Goal: Task Accomplishment & Management: Manage account settings

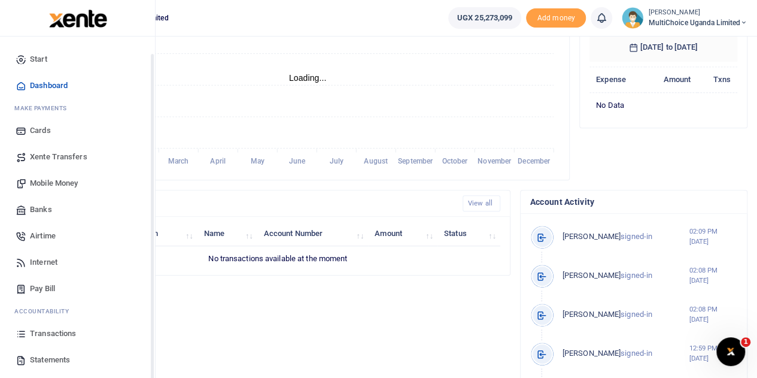
scroll to position [49, 0]
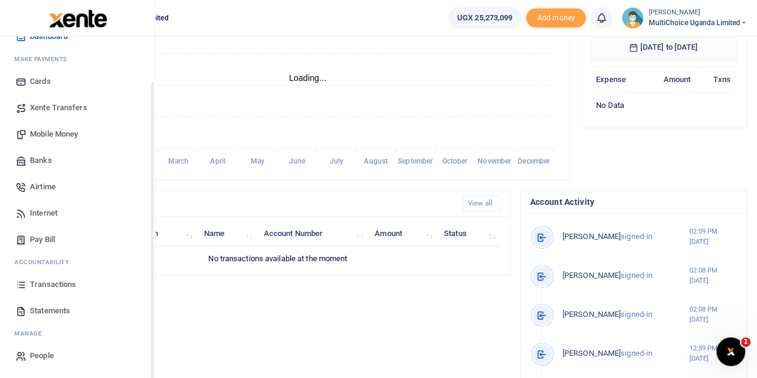
click at [57, 282] on span "Transactions" at bounding box center [53, 284] width 46 height 12
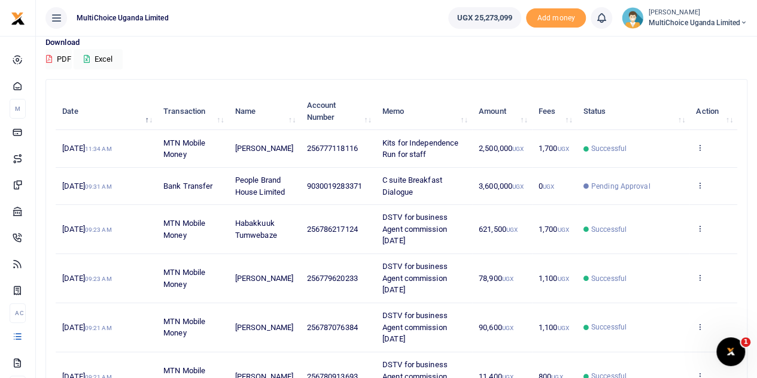
scroll to position [120, 0]
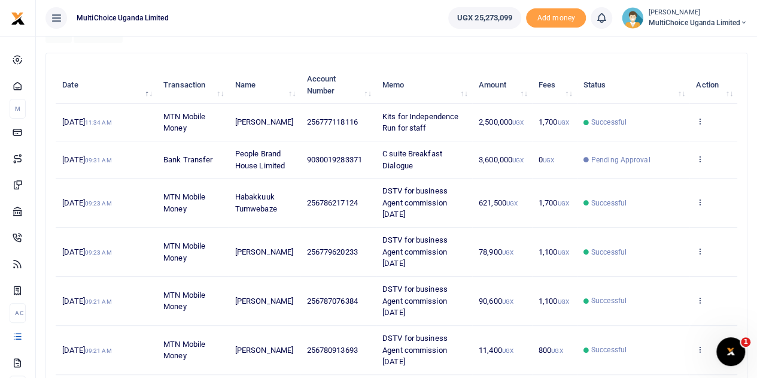
click at [705, 156] on td "View details Send again" at bounding box center [713, 159] width 48 height 37
click at [701, 156] on icon at bounding box center [700, 158] width 8 height 8
click at [651, 177] on link "View details" at bounding box center [656, 179] width 95 height 17
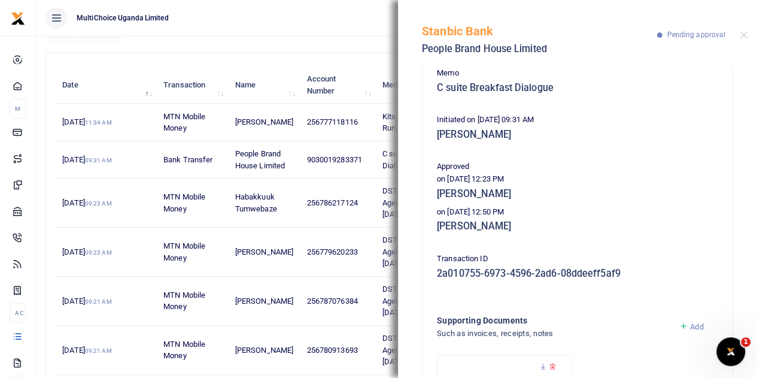
scroll to position [0, 0]
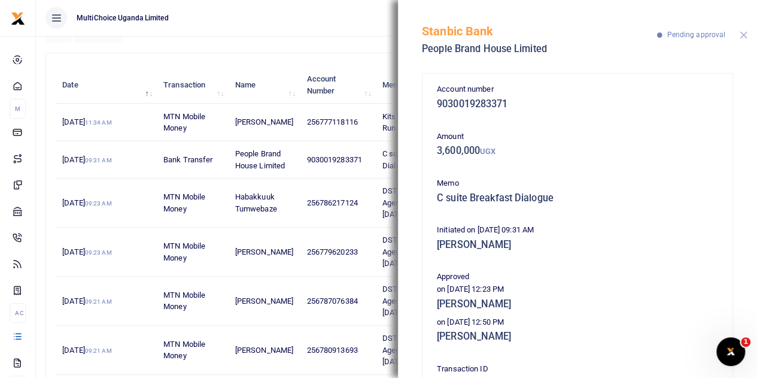
click at [741, 35] on button "Close" at bounding box center [744, 35] width 8 height 8
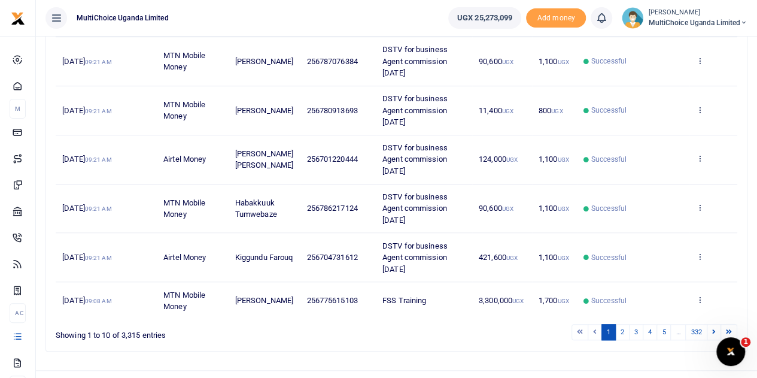
scroll to position [379, 0]
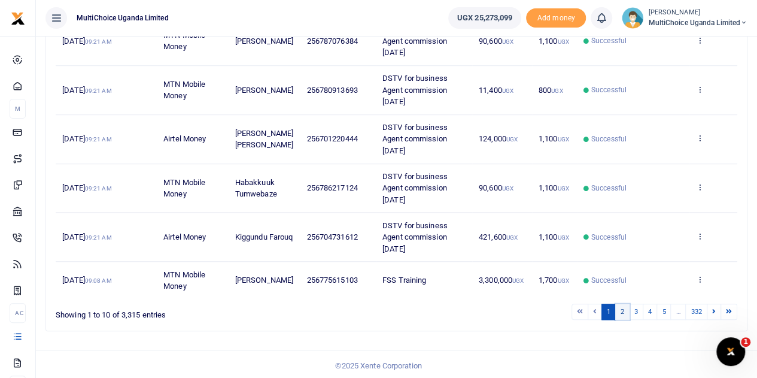
click at [624, 308] on link "2" at bounding box center [622, 311] width 14 height 16
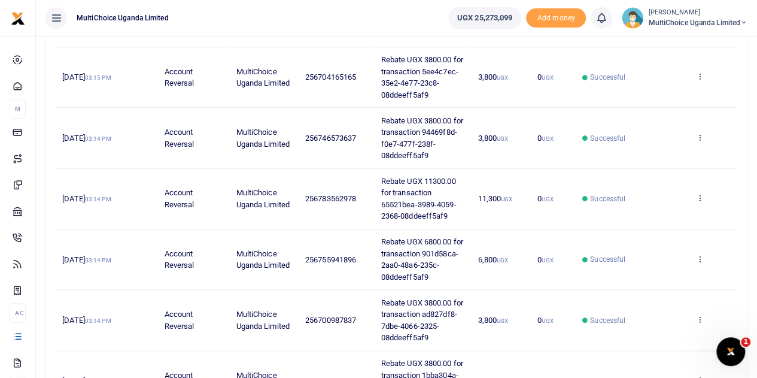
scroll to position [531, 0]
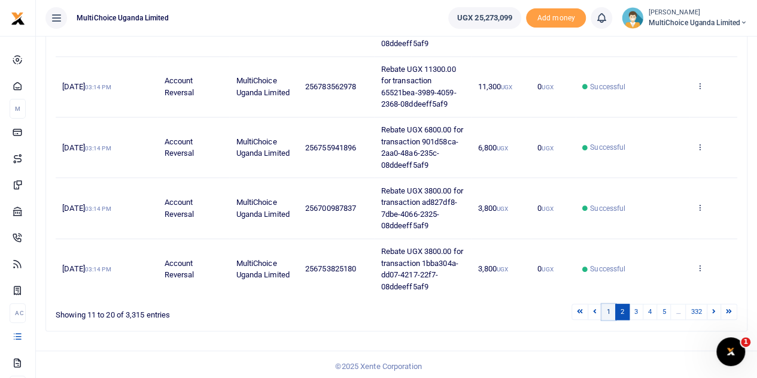
click at [612, 305] on link "1" at bounding box center [608, 311] width 14 height 16
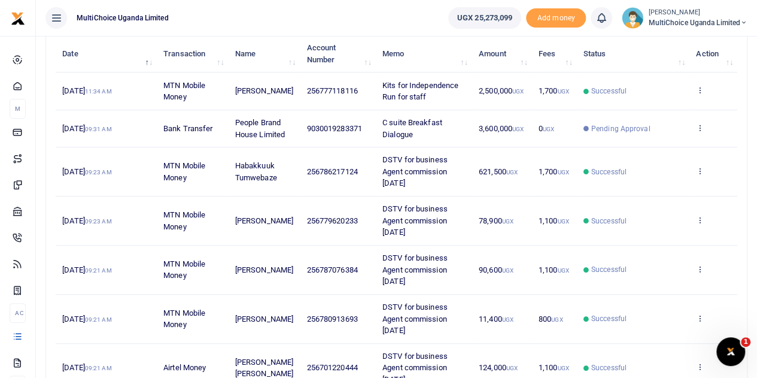
scroll to position [20, 0]
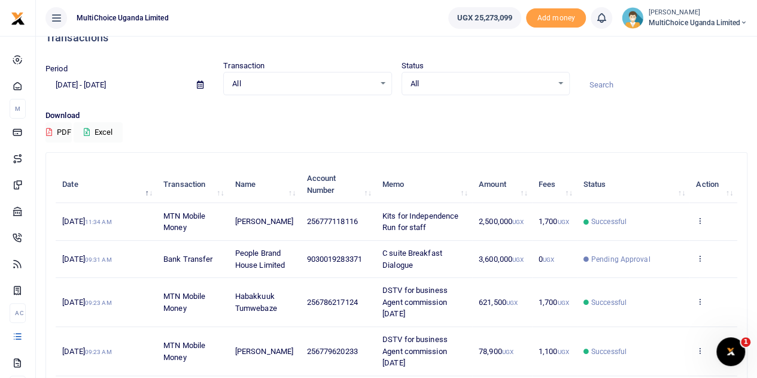
click at [662, 17] on span "MultiChoice Uganda Limited" at bounding box center [697, 22] width 99 height 11
click at [679, 45] on link "Switch accounts" at bounding box center [701, 43] width 95 height 17
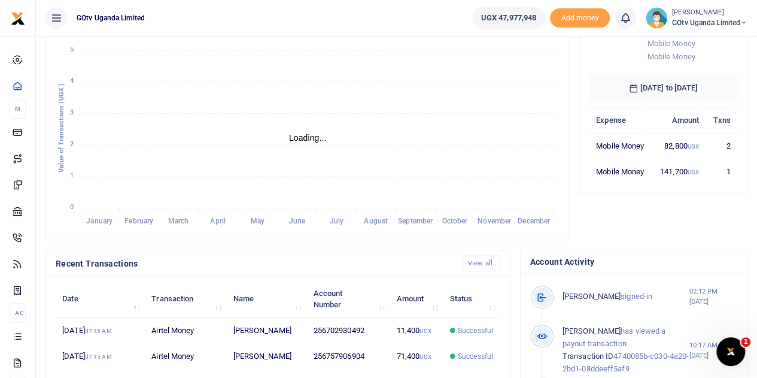
scroll to position [10, 10]
click at [324, 72] on icon "January January February February March March April April May May June June Jul…" at bounding box center [308, 130] width 504 height 197
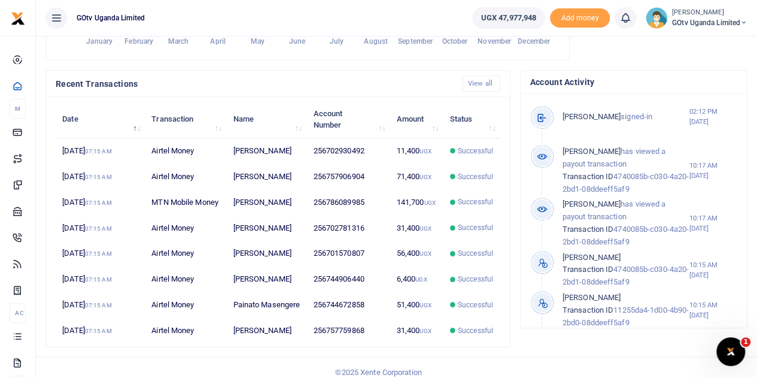
scroll to position [470, 0]
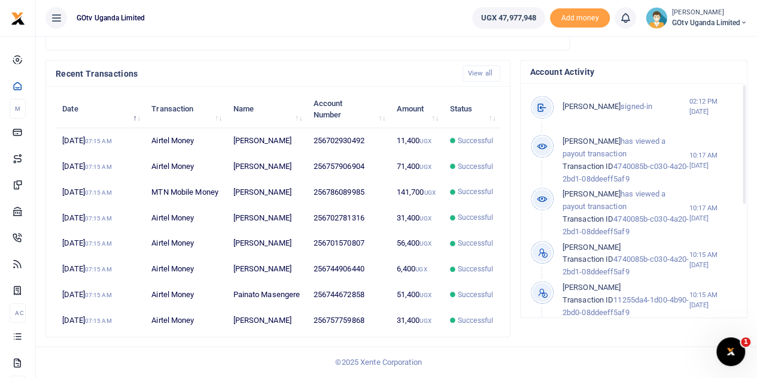
click at [738, 17] on span "GOtv Uganda Limited" at bounding box center [709, 22] width 75 height 11
click at [719, 41] on link "Switch accounts" at bounding box center [702, 43] width 95 height 17
